Goal: Task Accomplishment & Management: Complete application form

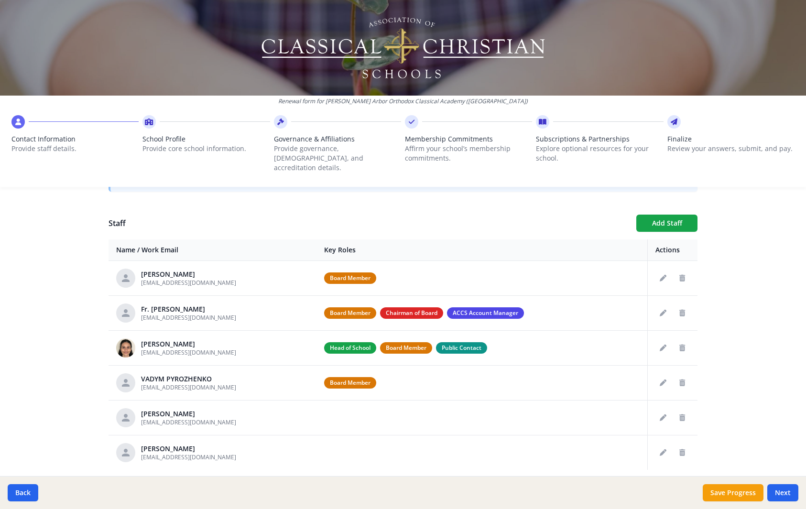
scroll to position [349, 0]
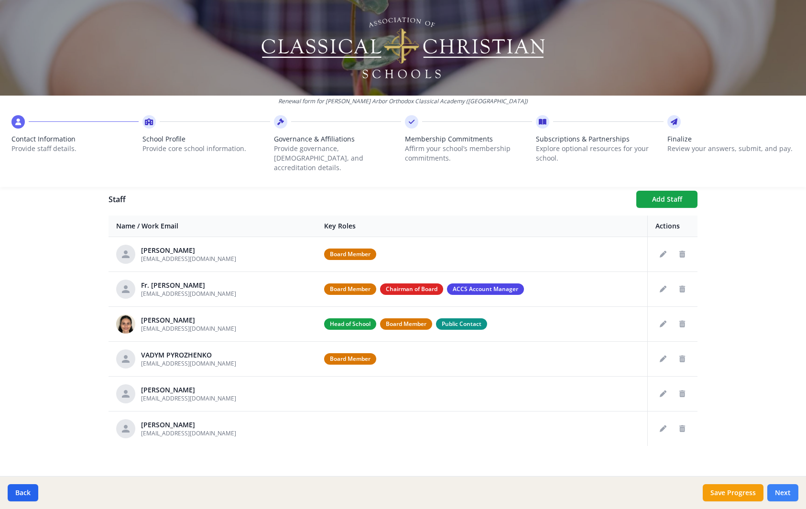
click at [785, 493] on button "Next" at bounding box center [783, 492] width 31 height 17
type input "[PHONE_NUMBER]"
type input "6"
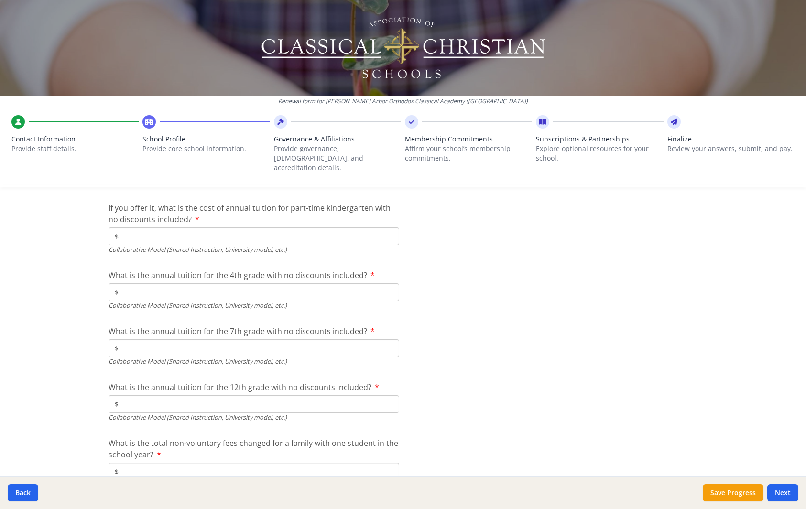
scroll to position [3108, 0]
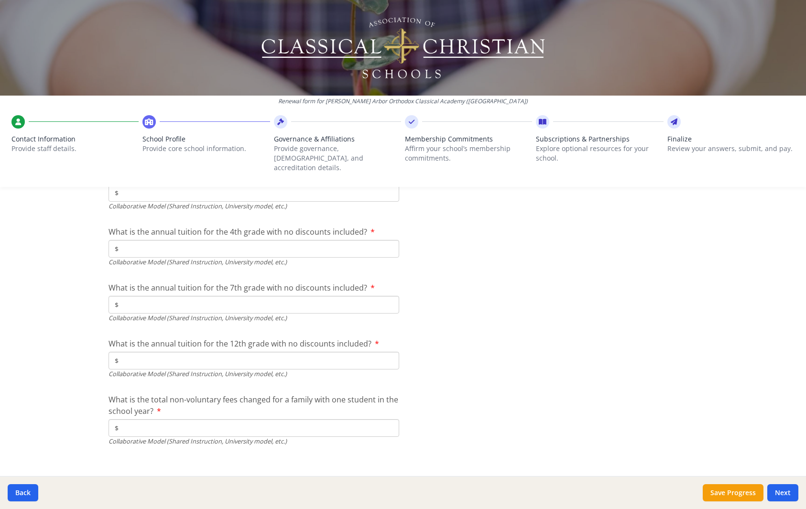
click at [318, 150] on p "Provide governance, [DEMOGRAPHIC_DATA], and accreditation details." at bounding box center [337, 158] width 127 height 29
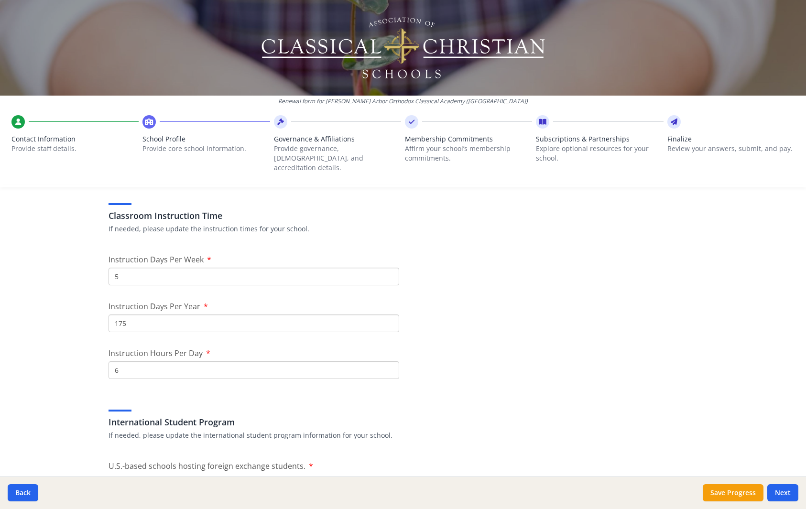
scroll to position [793, 0]
click at [322, 137] on span "Governance & Affiliations" at bounding box center [337, 139] width 127 height 10
click at [301, 134] on span "Governance & Affiliations" at bounding box center [337, 139] width 127 height 10
click at [63, 139] on span "Contact Information" at bounding box center [74, 139] width 127 height 10
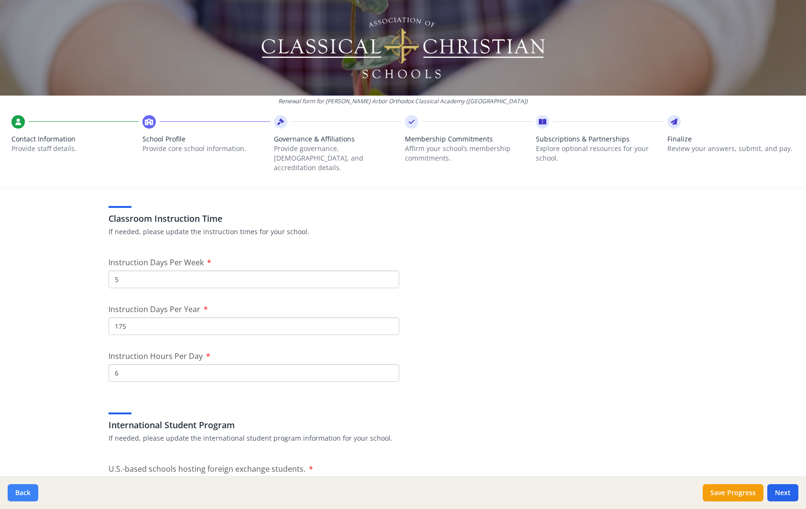
click at [25, 495] on button "Back" at bounding box center [23, 492] width 31 height 17
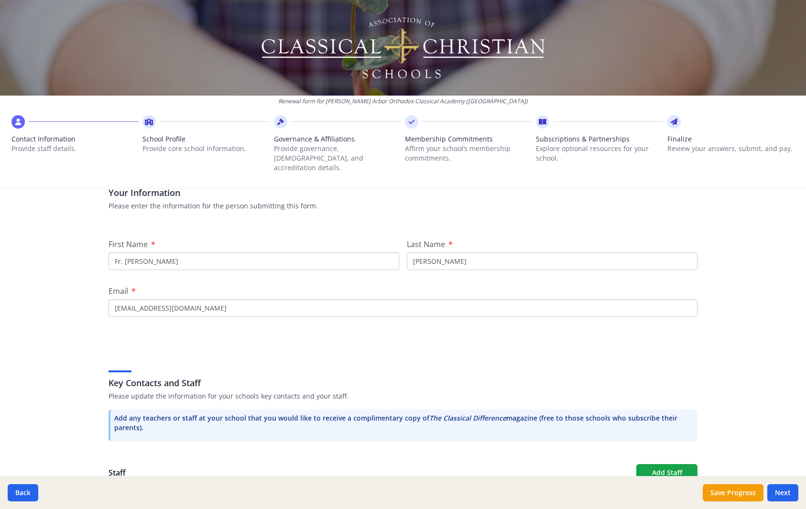
scroll to position [0, 0]
